Goal: Navigation & Orientation: Find specific page/section

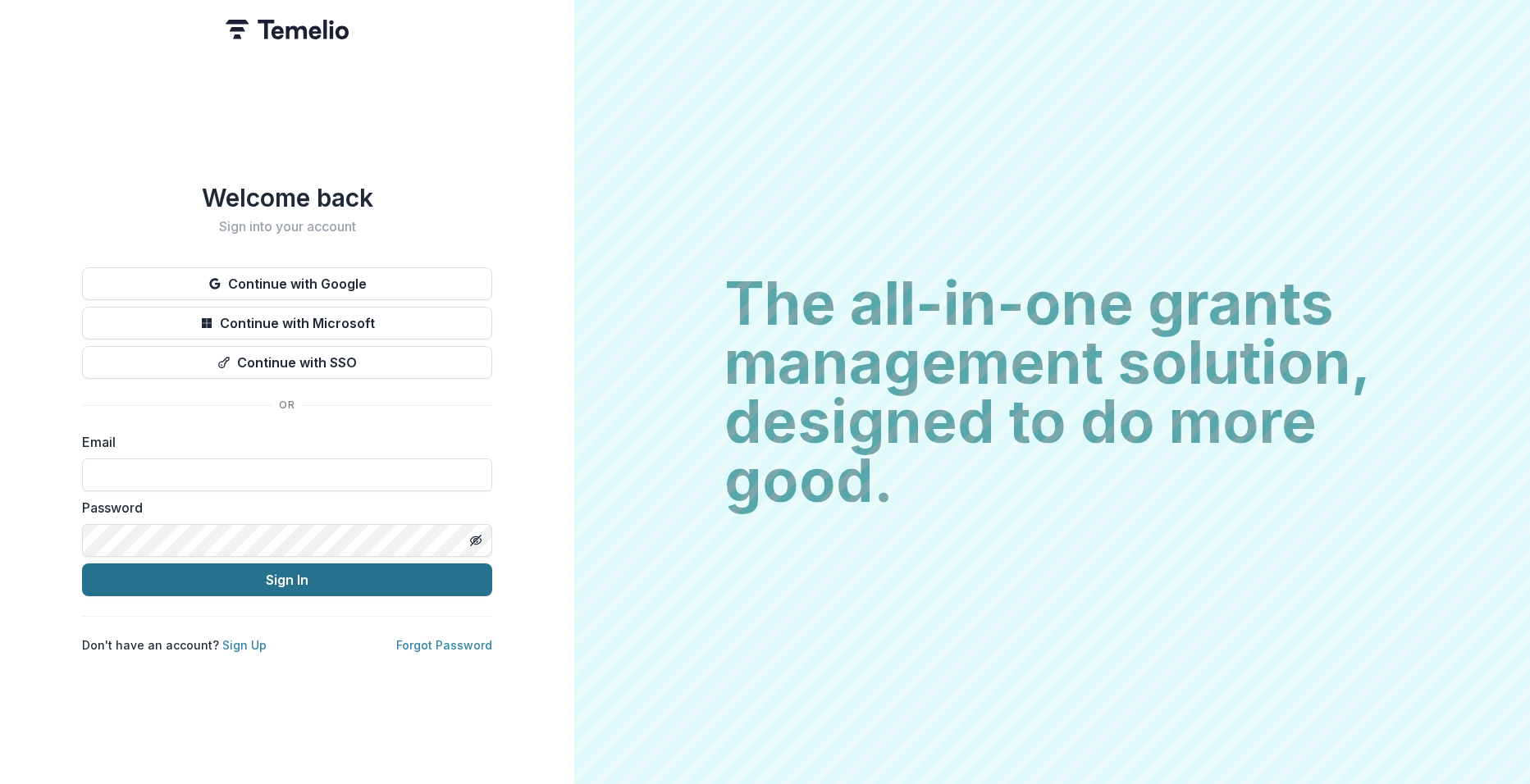
type input "**********"
click at [301, 573] on button "Sign In" at bounding box center [288, 580] width 411 height 33
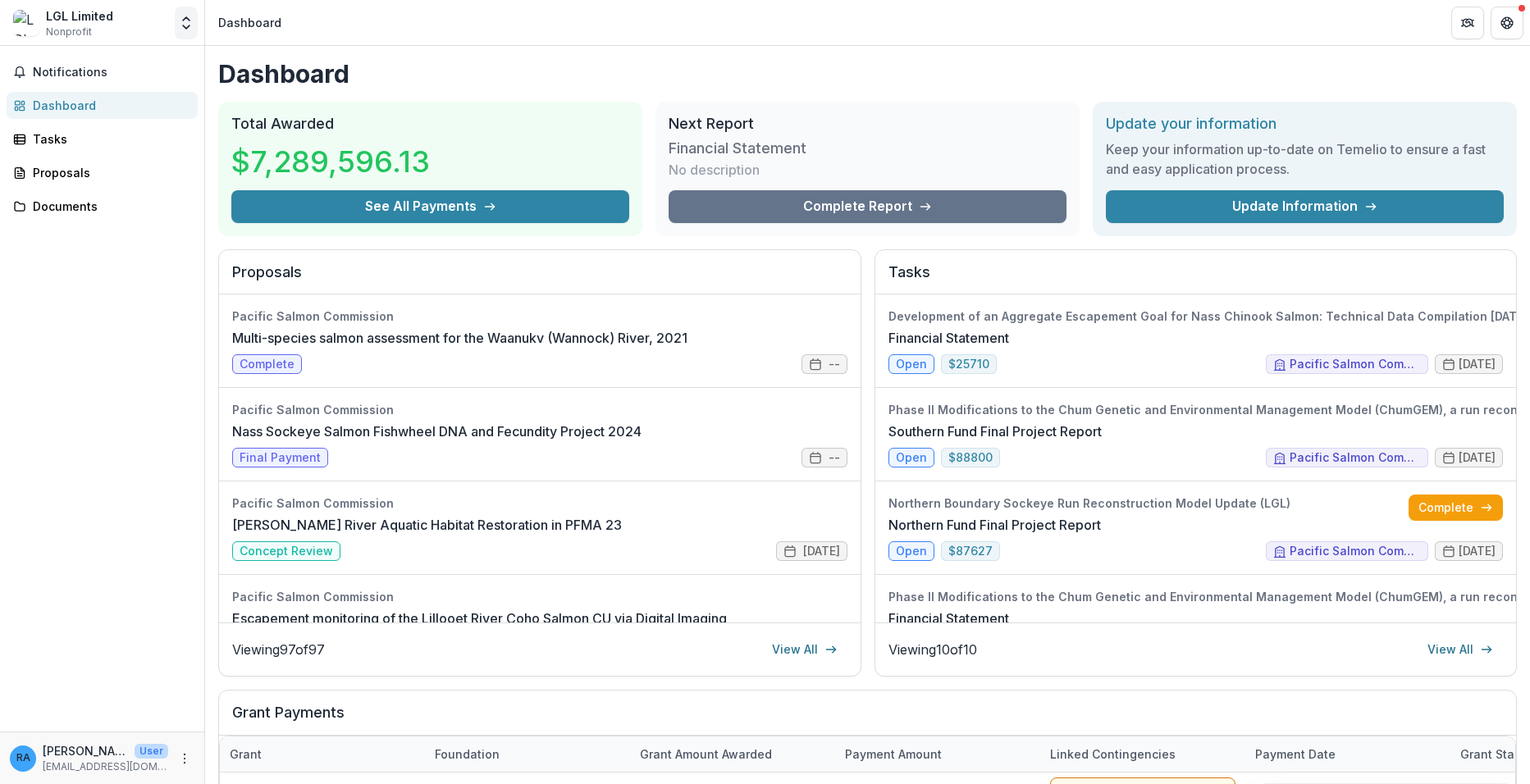
click at [185, 21] on icon "Open entity switcher" at bounding box center [186, 22] width 16 height 16
click at [78, 70] on link "Team Settings" at bounding box center [103, 64] width 197 height 27
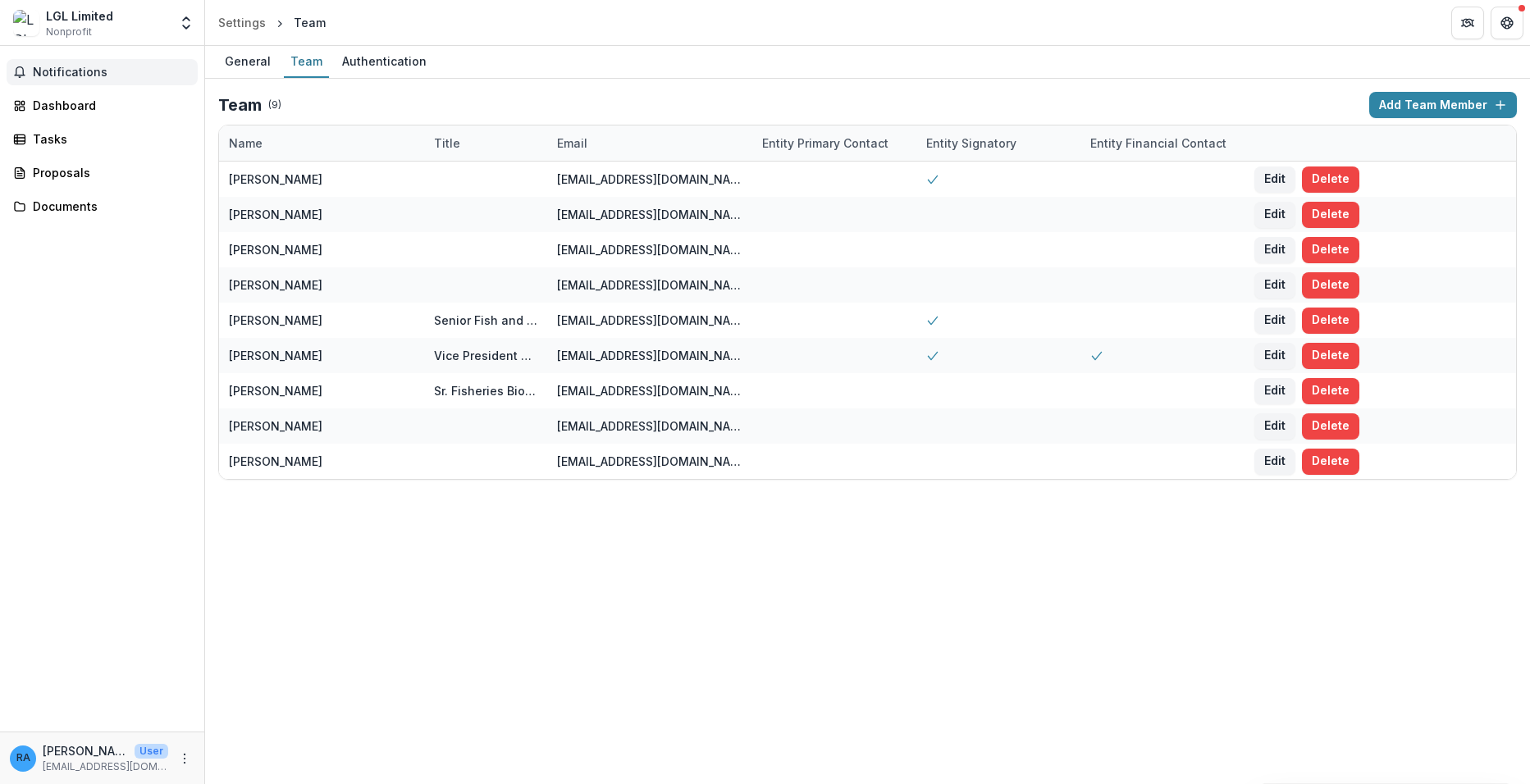
click at [71, 67] on span "Notifications" at bounding box center [112, 73] width 159 height 14
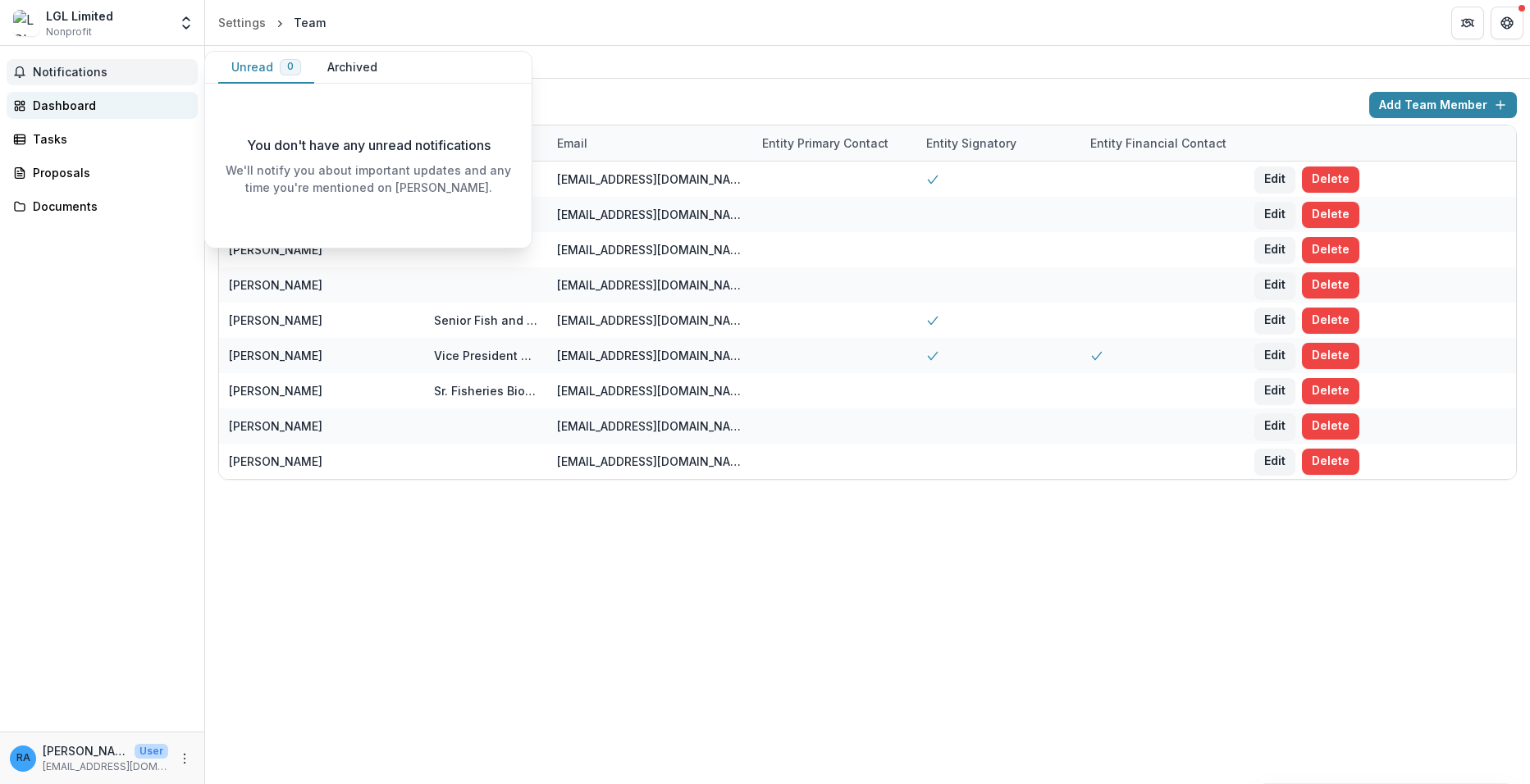
click at [72, 101] on div "Dashboard" at bounding box center [108, 105] width 151 height 17
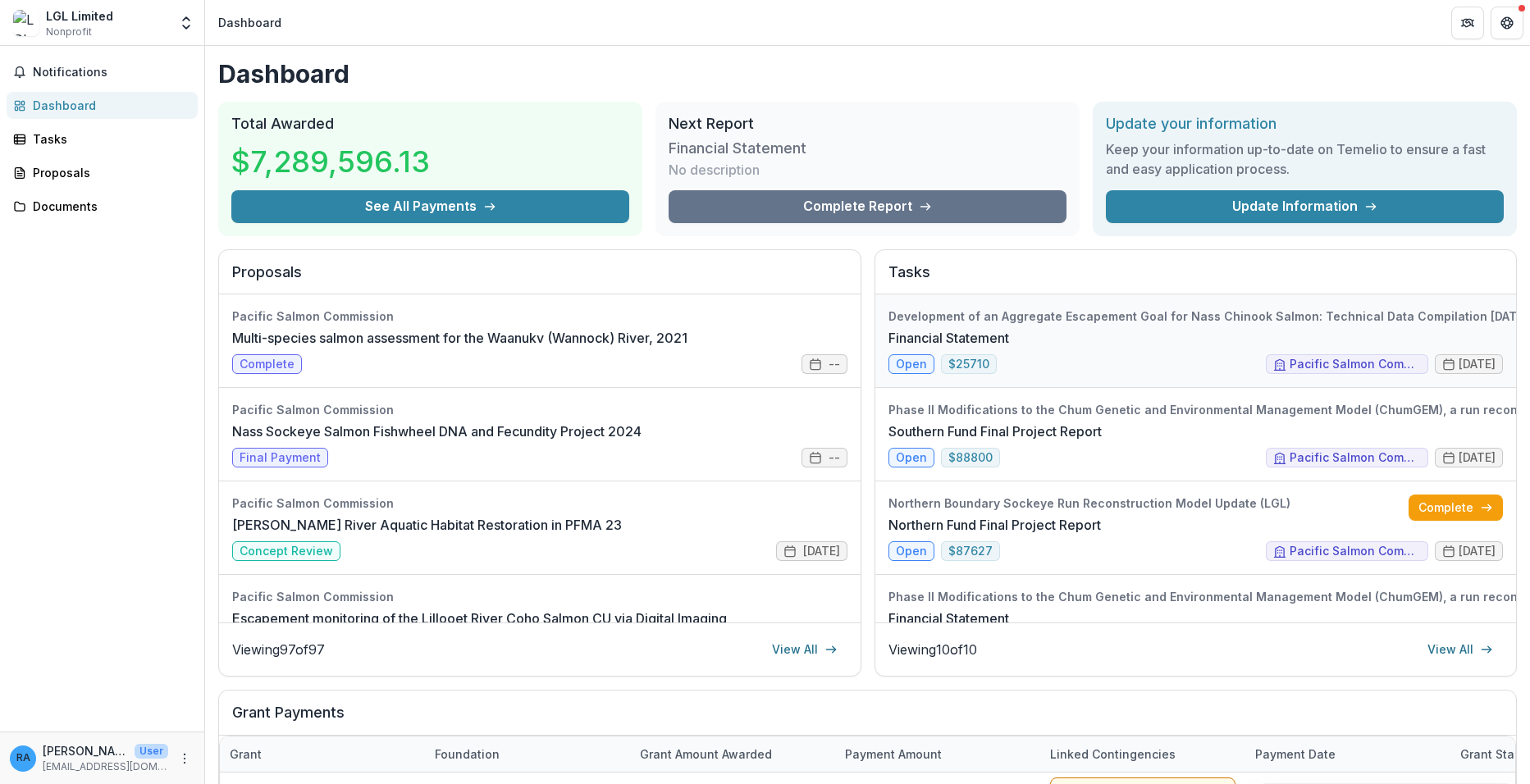
click at [905, 348] on link "Financial Statement" at bounding box center [948, 338] width 121 height 20
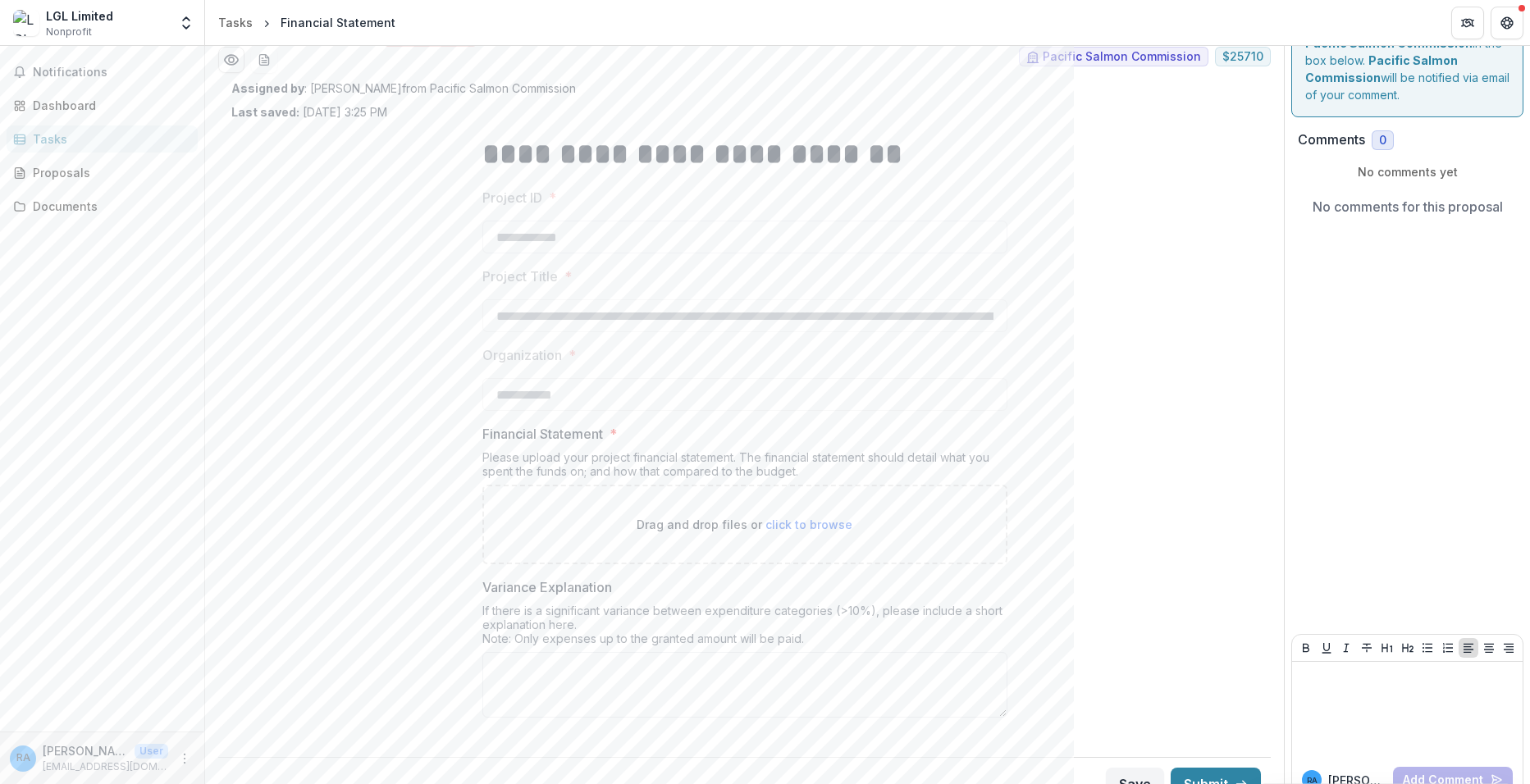
scroll to position [75, 0]
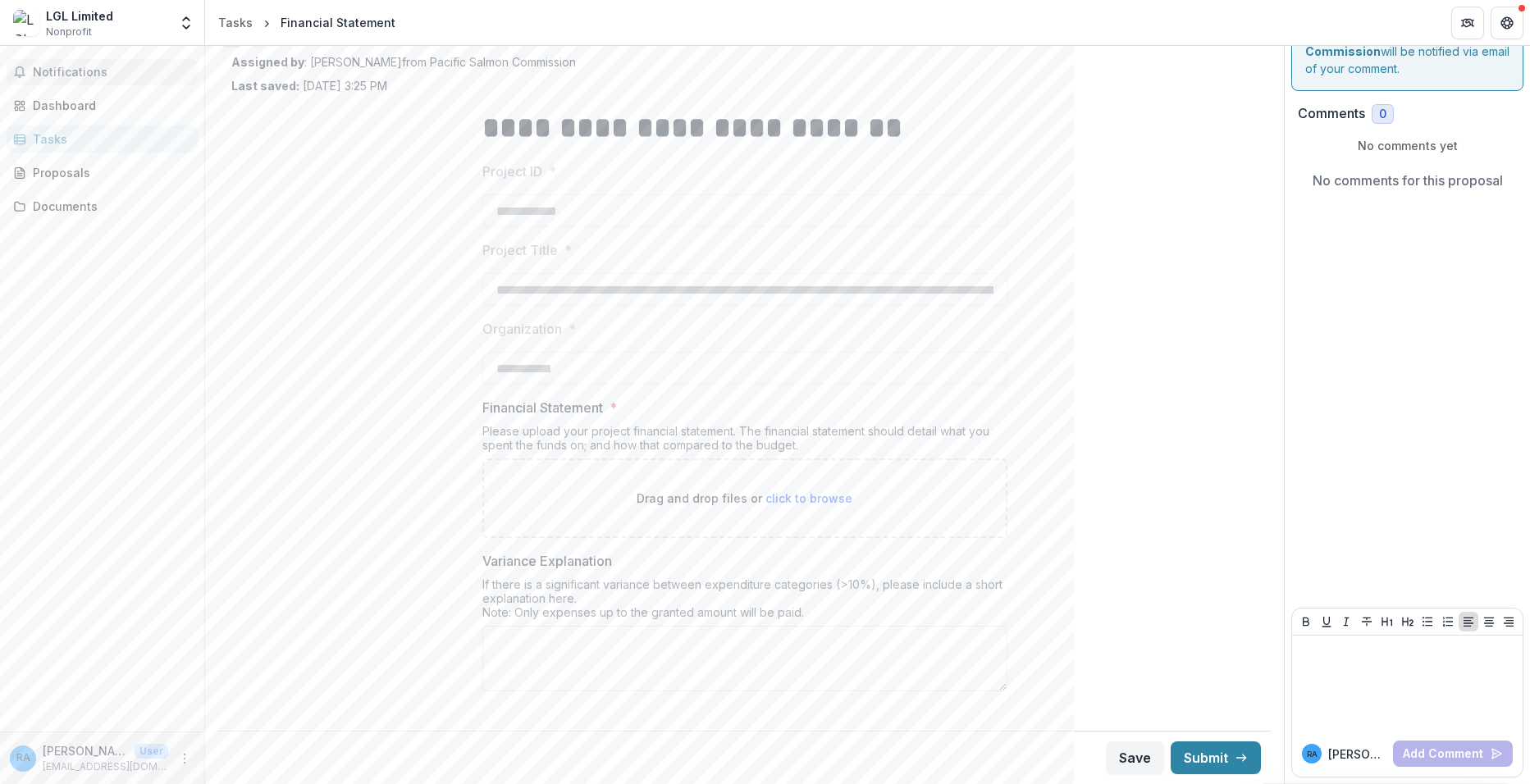
click at [48, 78] on span "Notifications" at bounding box center [112, 73] width 159 height 14
click at [34, 99] on div "Dashboard" at bounding box center [108, 105] width 151 height 17
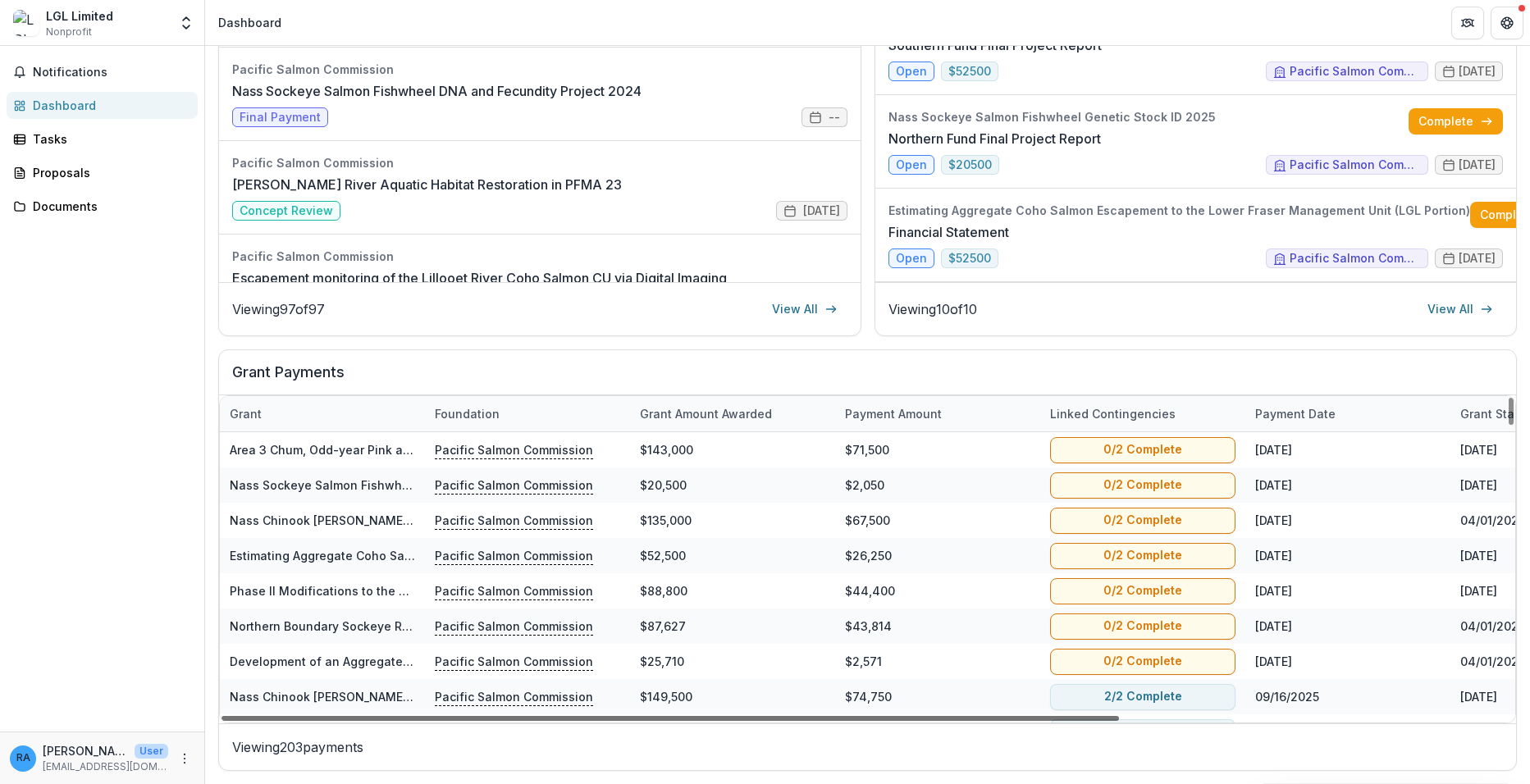
drag, startPoint x: 953, startPoint y: 719, endPoint x: 933, endPoint y: 730, distance: 22.8
click at [933, 720] on div at bounding box center [670, 718] width 897 height 4
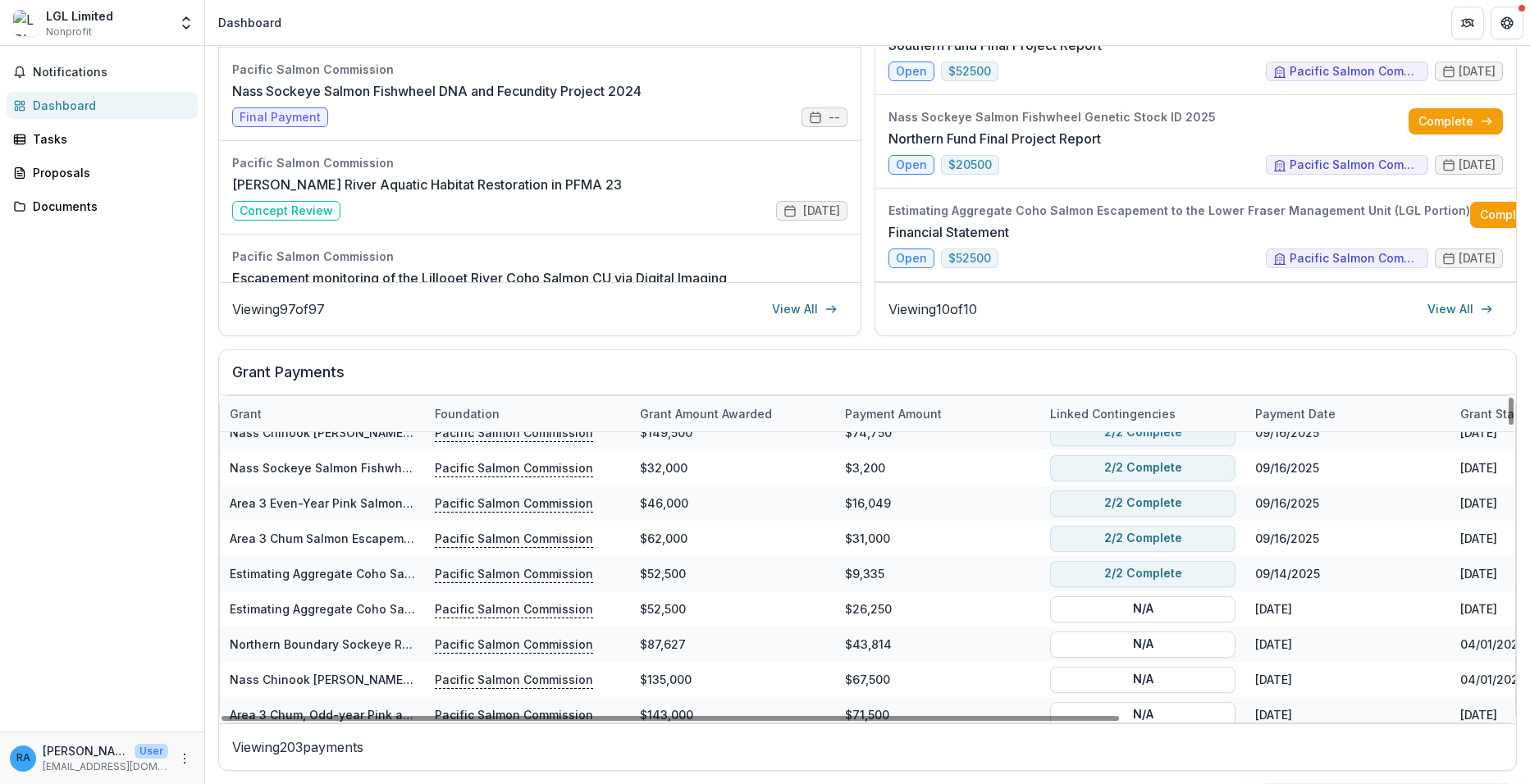
scroll to position [246, 0]
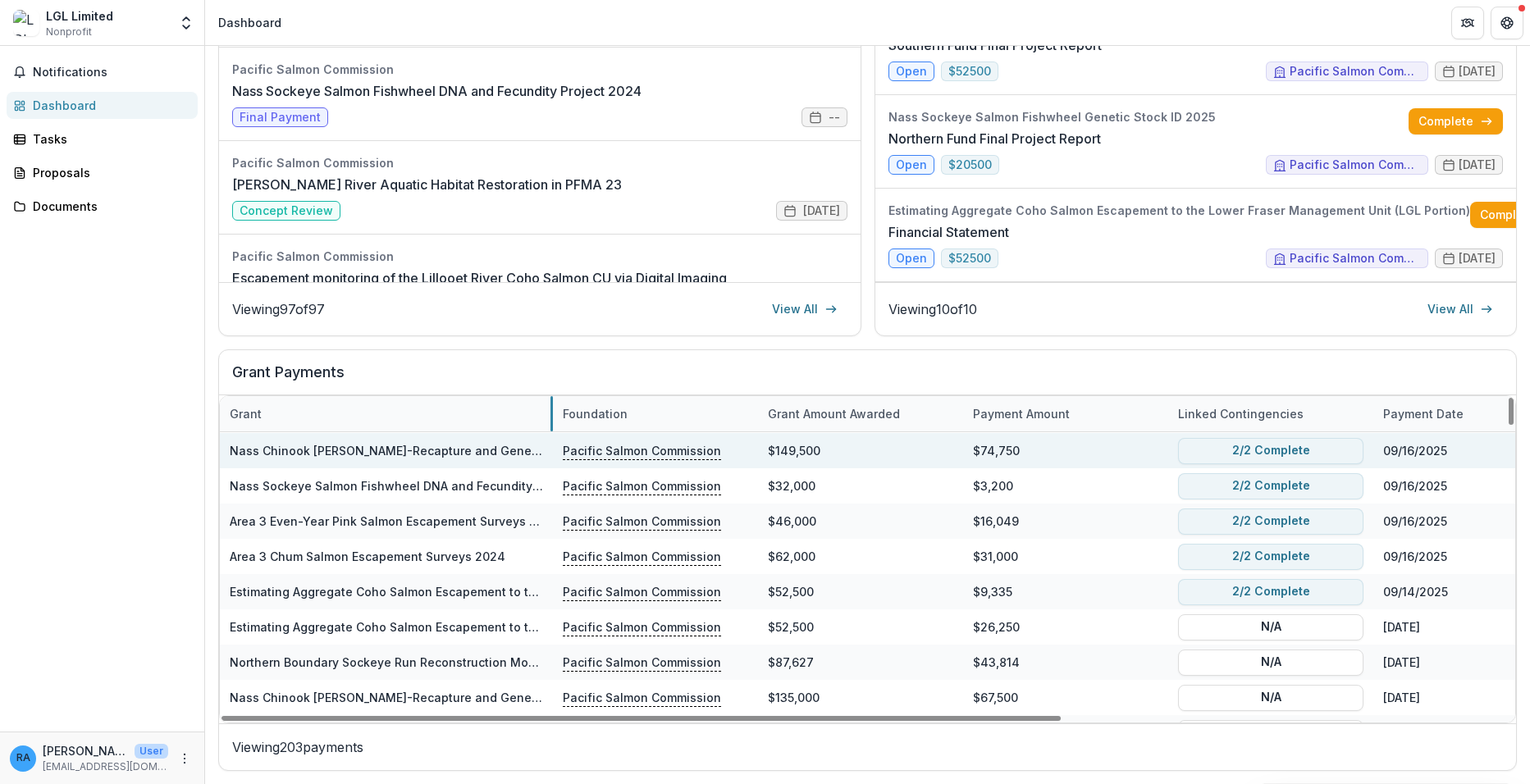
drag, startPoint x: 423, startPoint y: 409, endPoint x: 551, endPoint y: 433, distance: 130.2
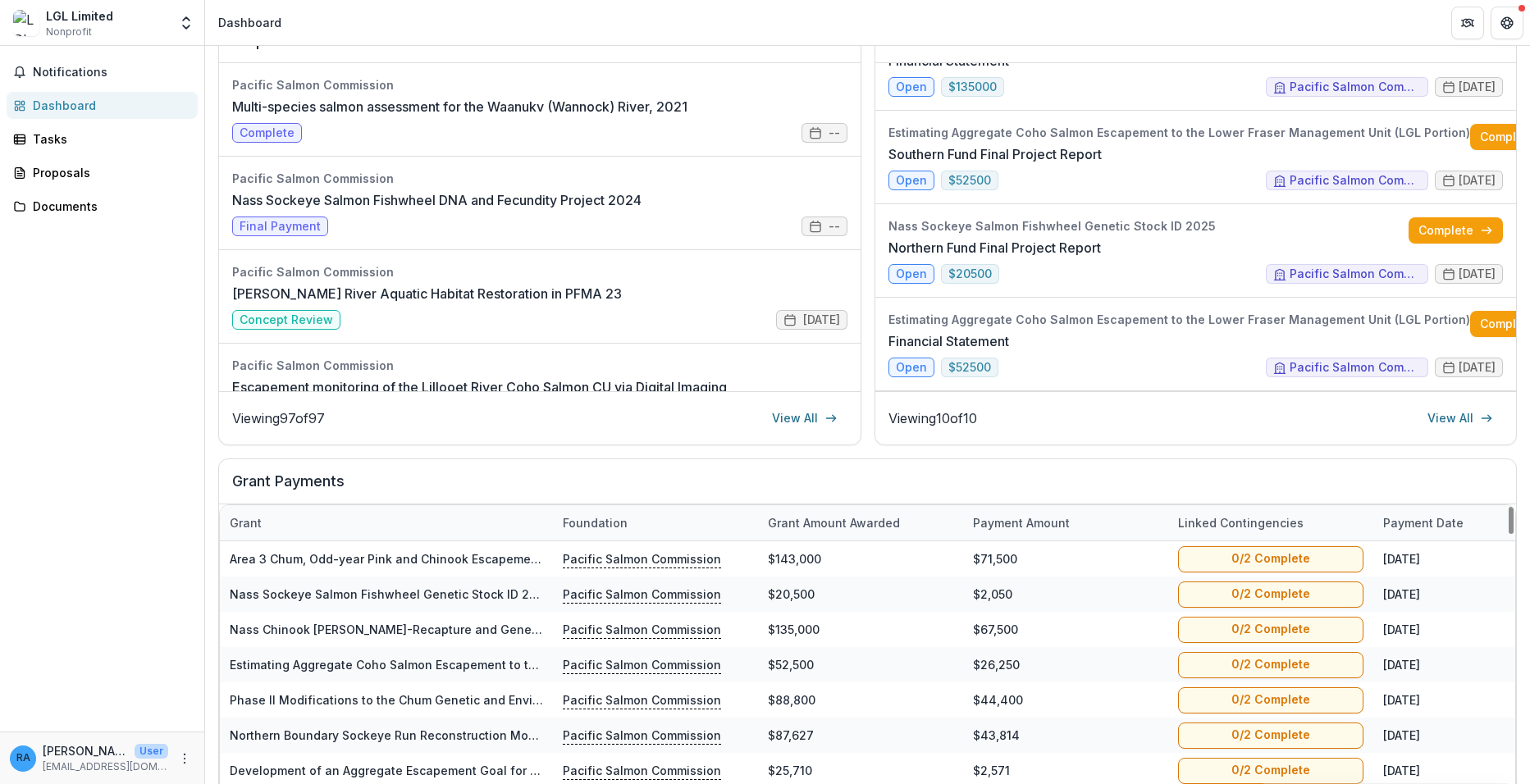
scroll to position [340, 0]
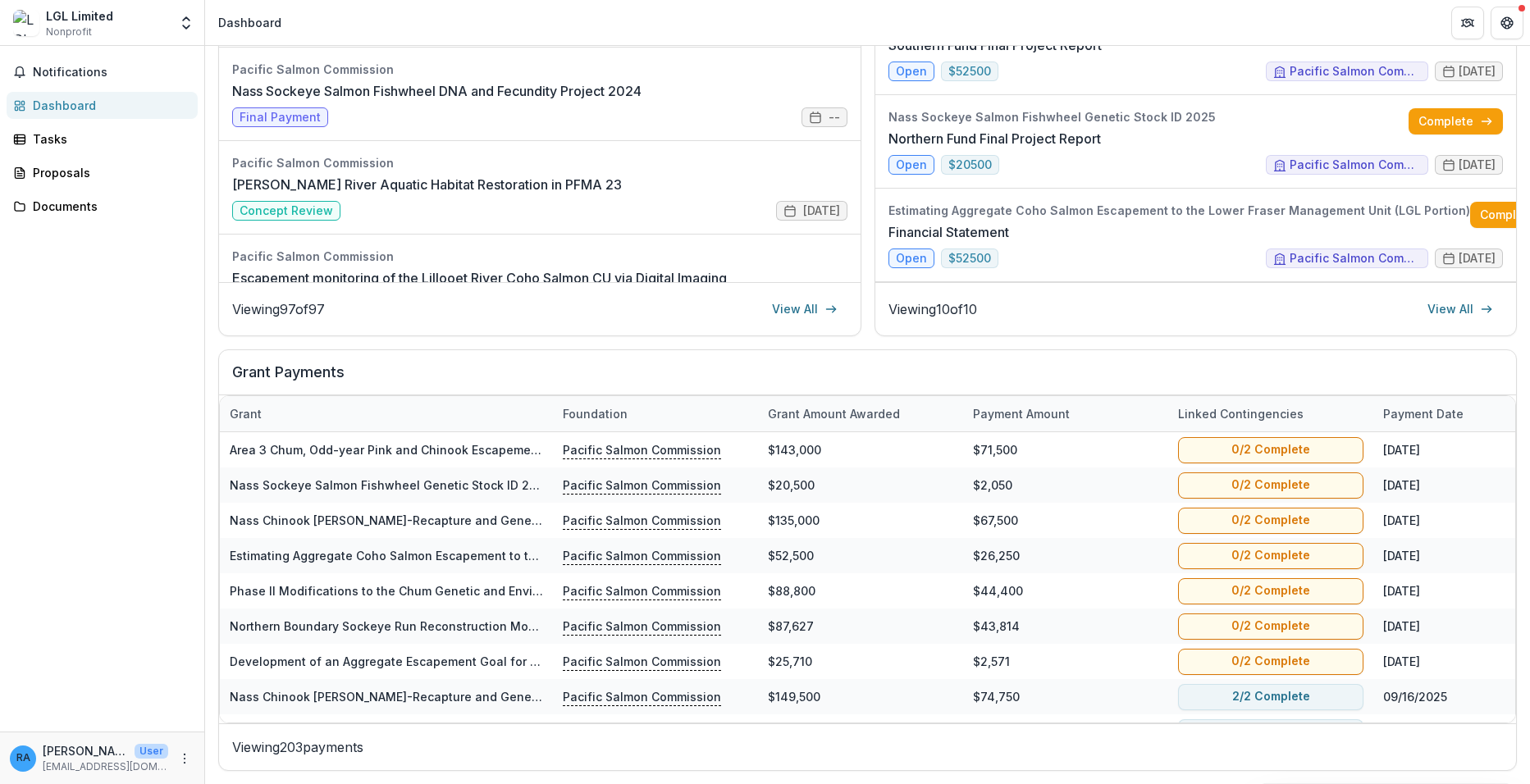
click at [48, 114] on link "Dashboard" at bounding box center [101, 105] width 191 height 27
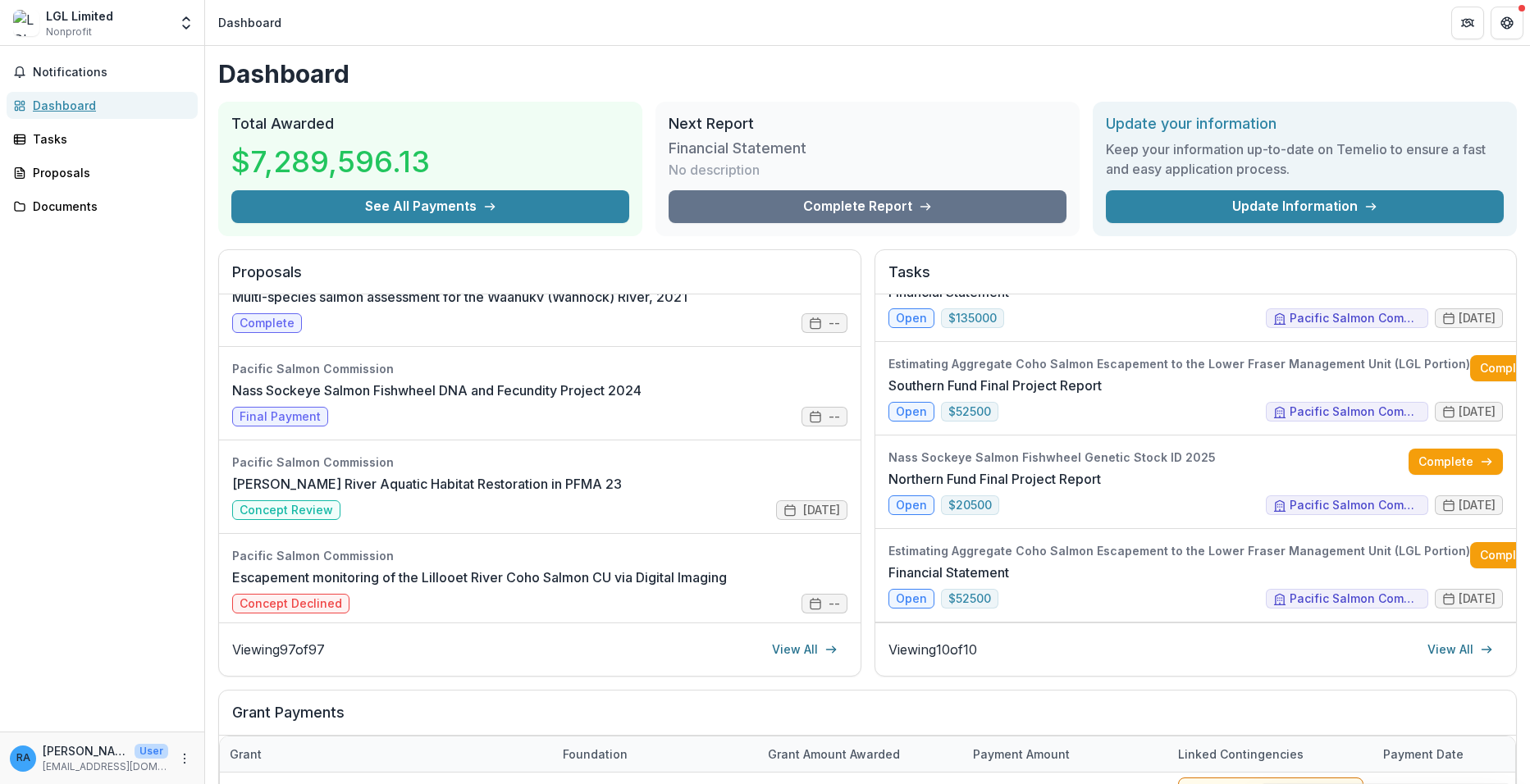
scroll to position [0, 0]
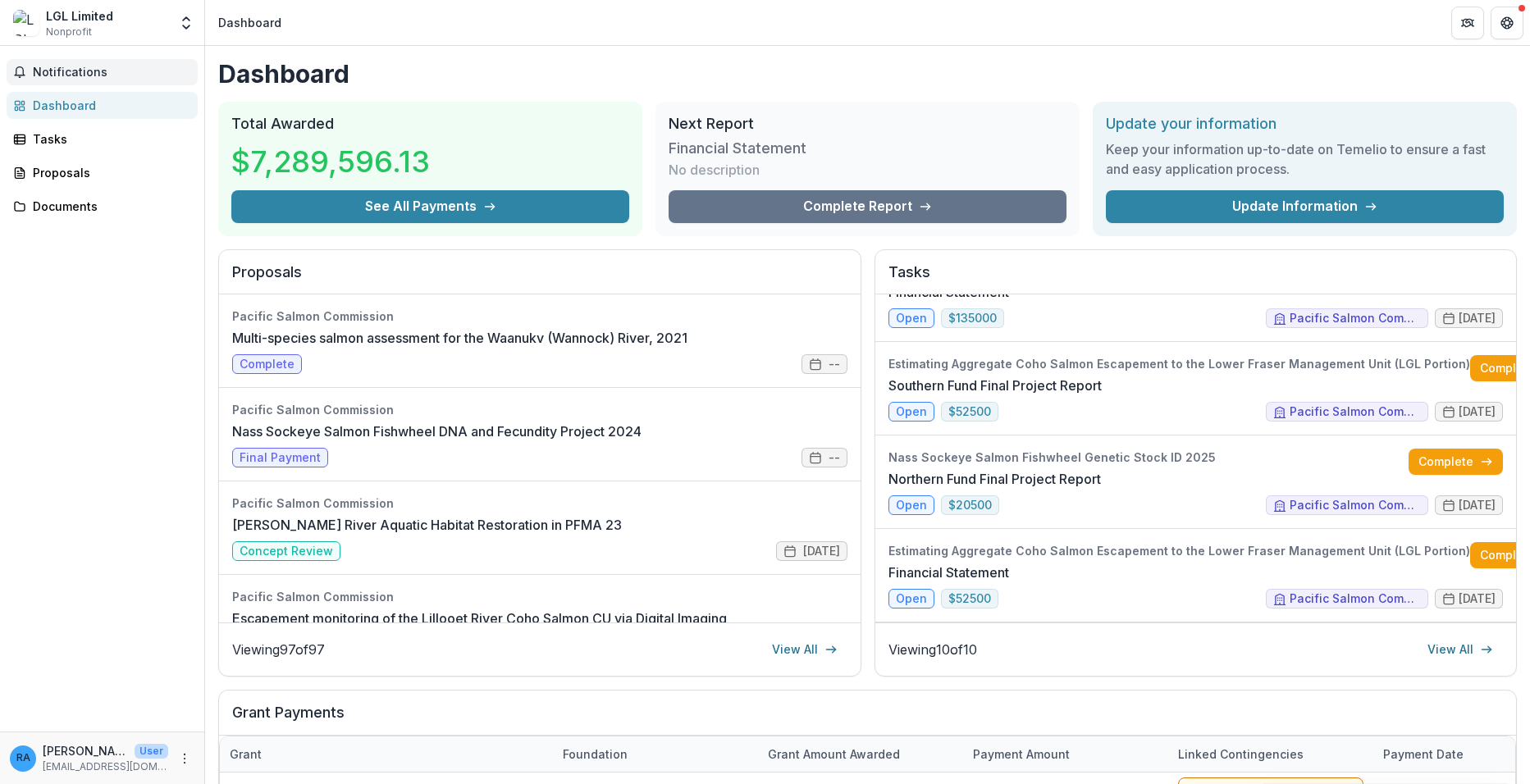
click at [49, 73] on span "Notifications" at bounding box center [112, 73] width 159 height 14
click at [53, 106] on div "Dashboard" at bounding box center [108, 105] width 151 height 17
